Goal: Transaction & Acquisition: Purchase product/service

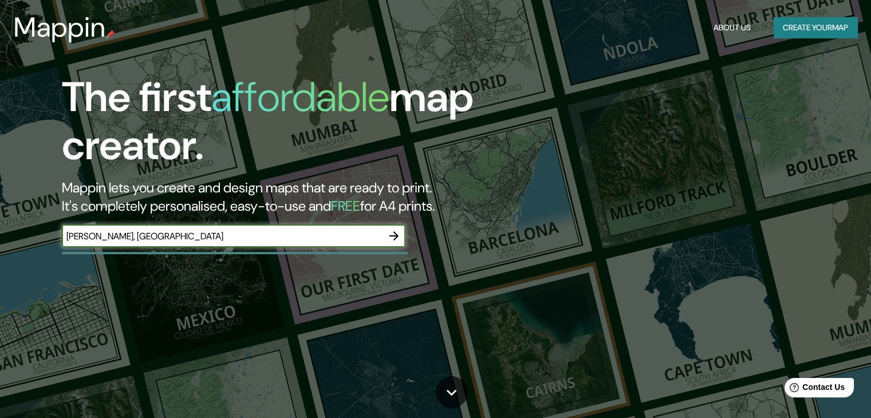
type input "[PERSON_NAME], [GEOGRAPHIC_DATA]"
click at [389, 240] on icon "button" at bounding box center [394, 236] width 14 height 14
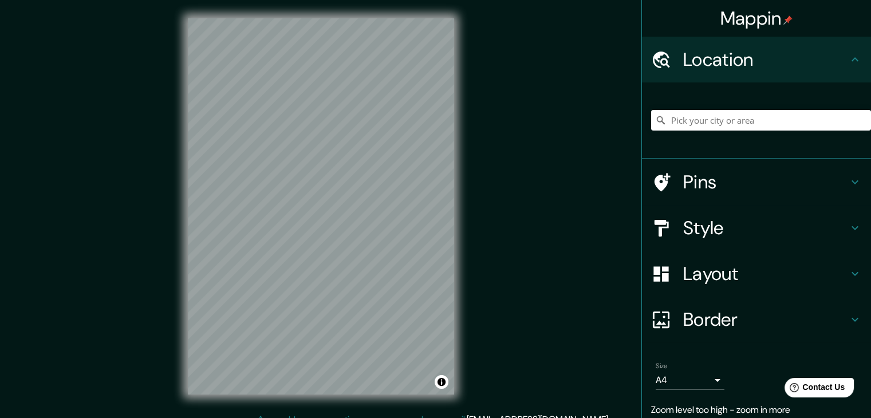
click at [238, 280] on div "© Mapbox © OpenStreetMap Improve this map" at bounding box center [321, 206] width 303 height 413
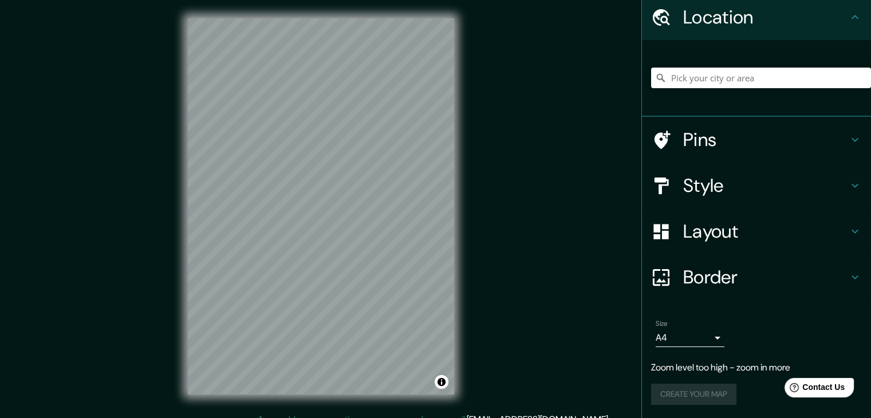
click at [701, 169] on div "Style" at bounding box center [756, 186] width 229 height 46
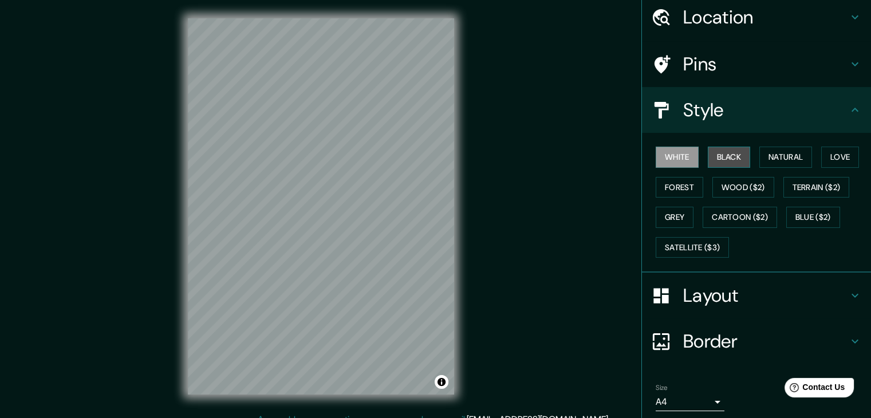
click at [735, 152] on button "Black" at bounding box center [729, 157] width 43 height 21
click at [763, 154] on button "Natural" at bounding box center [785, 157] width 53 height 21
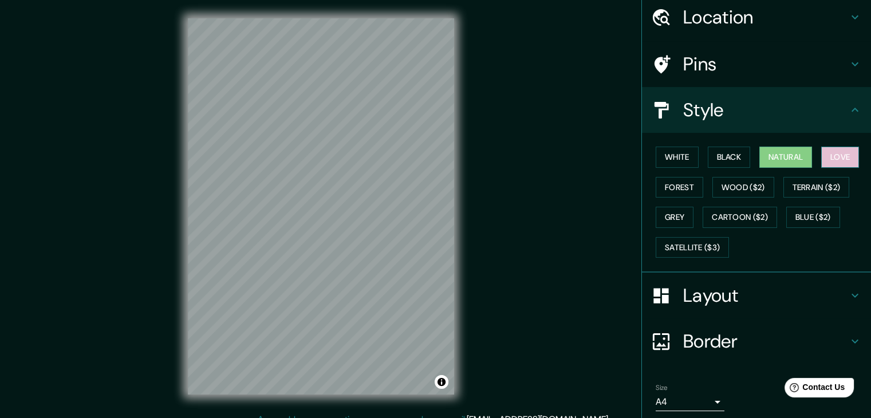
click at [846, 161] on button "Love" at bounding box center [840, 157] width 38 height 21
click at [662, 183] on button "Forest" at bounding box center [680, 187] width 48 height 21
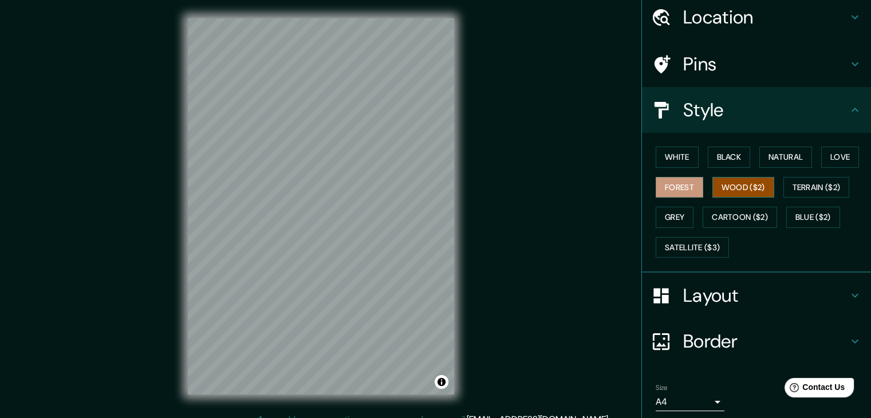
click at [728, 184] on button "Wood ($2)" at bounding box center [743, 187] width 62 height 21
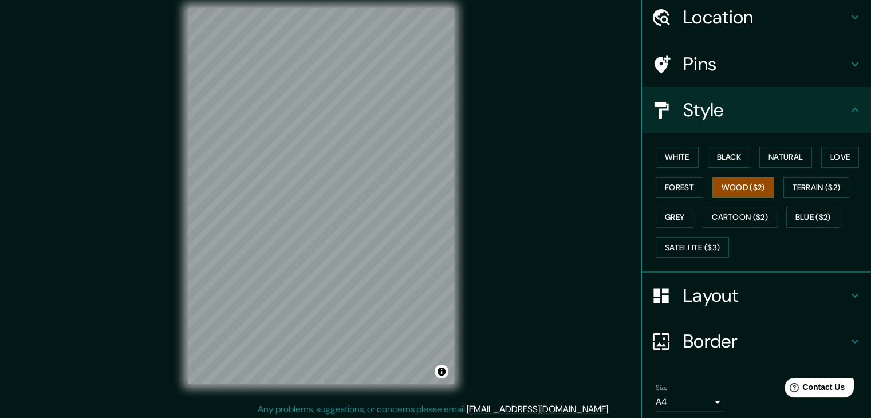
scroll to position [13, 0]
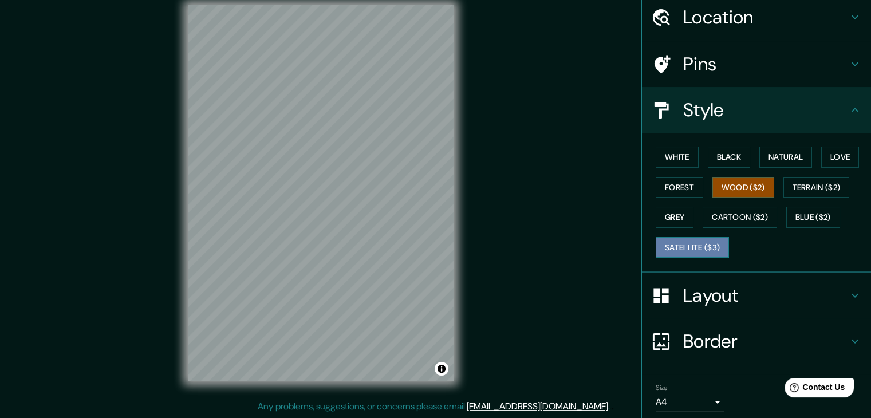
click at [704, 246] on button "Satellite ($3)" at bounding box center [692, 247] width 73 height 21
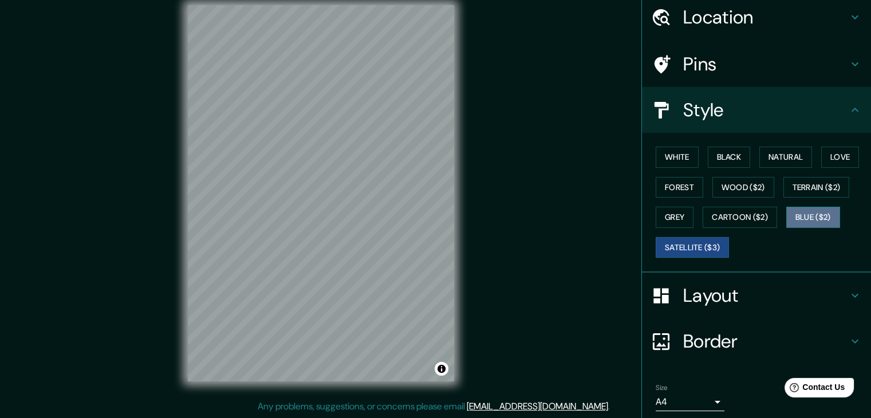
click at [815, 218] on button "Blue ($2)" at bounding box center [813, 217] width 54 height 21
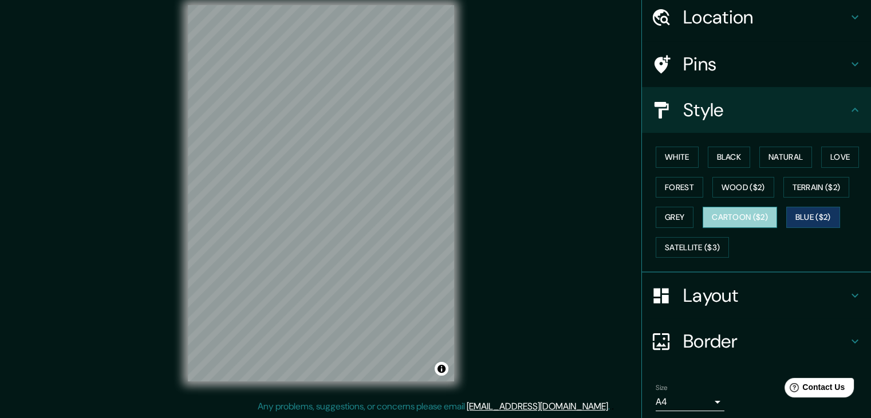
click at [765, 211] on button "Cartoon ($2)" at bounding box center [740, 217] width 74 height 21
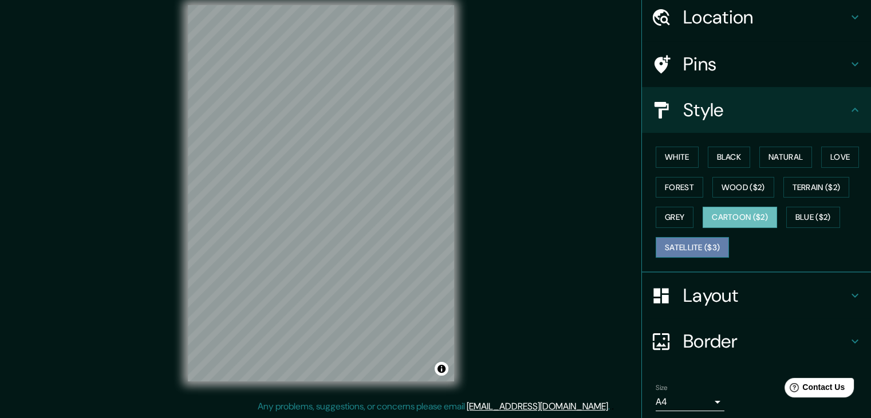
click at [661, 244] on button "Satellite ($3)" at bounding box center [692, 247] width 73 height 21
click at [745, 214] on button "Cartoon ($2)" at bounding box center [740, 217] width 74 height 21
click at [458, 292] on div "© Mapbox © OpenStreetMap Improve this map" at bounding box center [321, 193] width 303 height 413
